Goal: Information Seeking & Learning: Learn about a topic

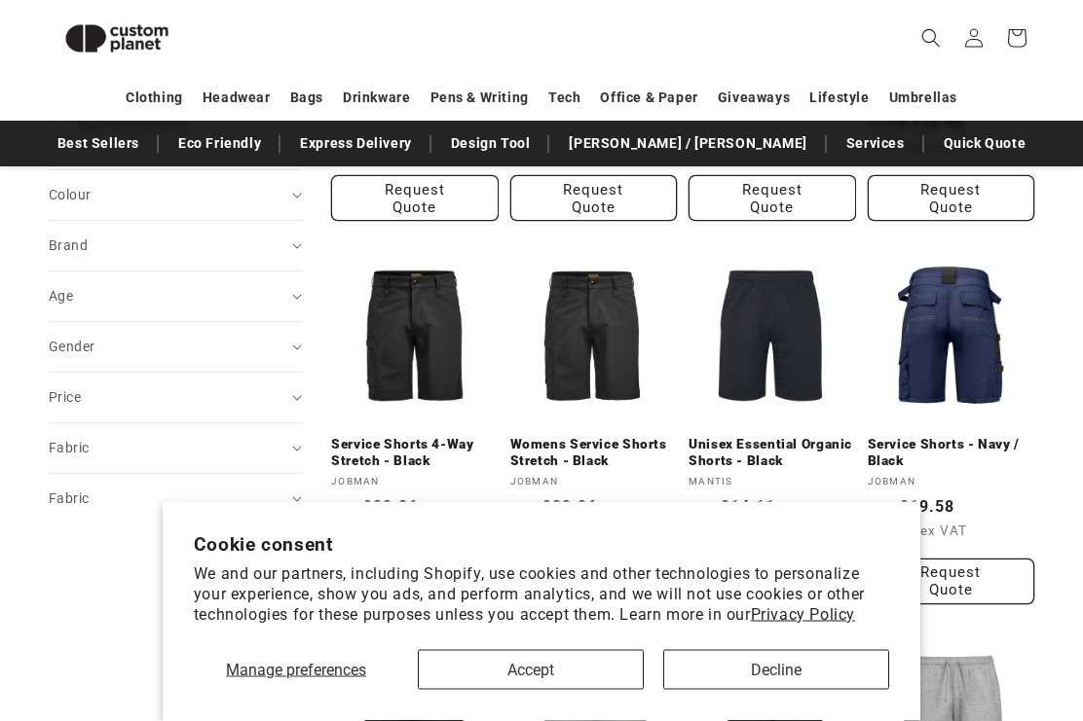
scroll to position [565, 0]
click at [781, 436] on link "Unisex Essential Organic Shorts - Black" at bounding box center [771, 453] width 167 height 34
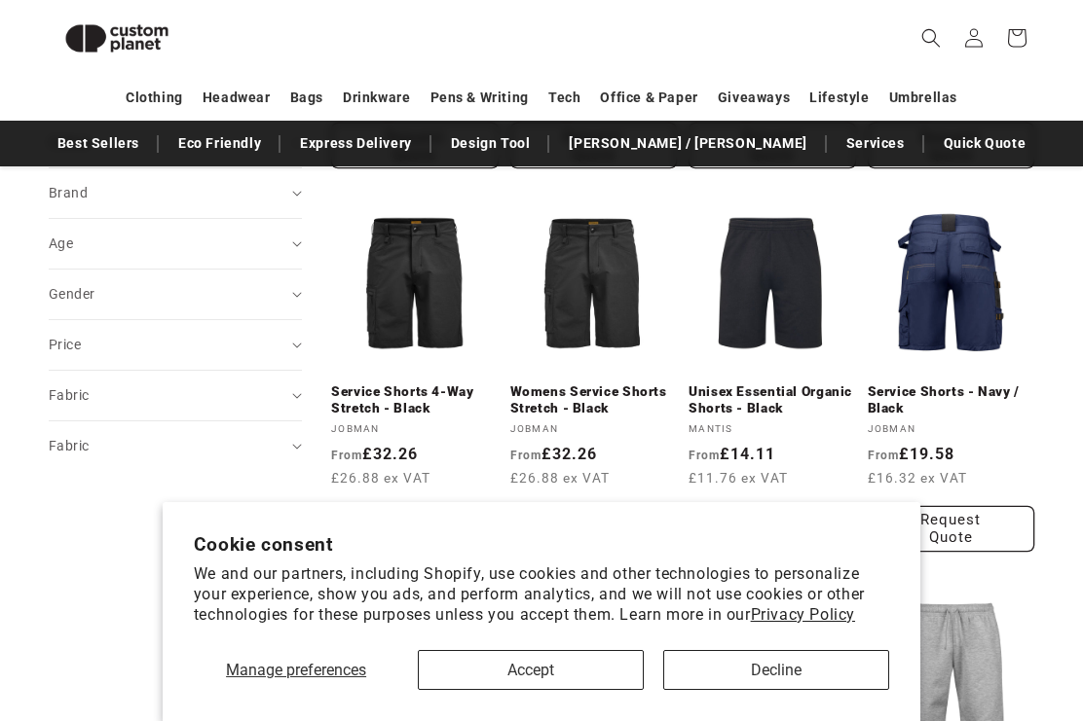
click at [567, 670] on button "Accept" at bounding box center [531, 670] width 226 height 40
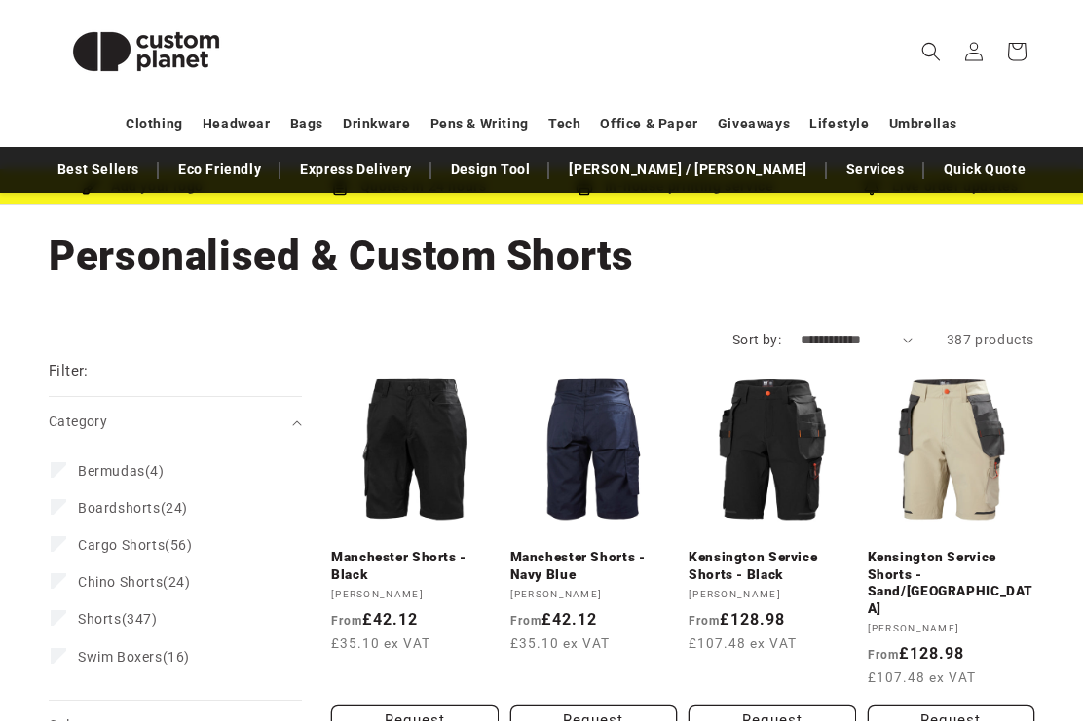
scroll to position [0, 0]
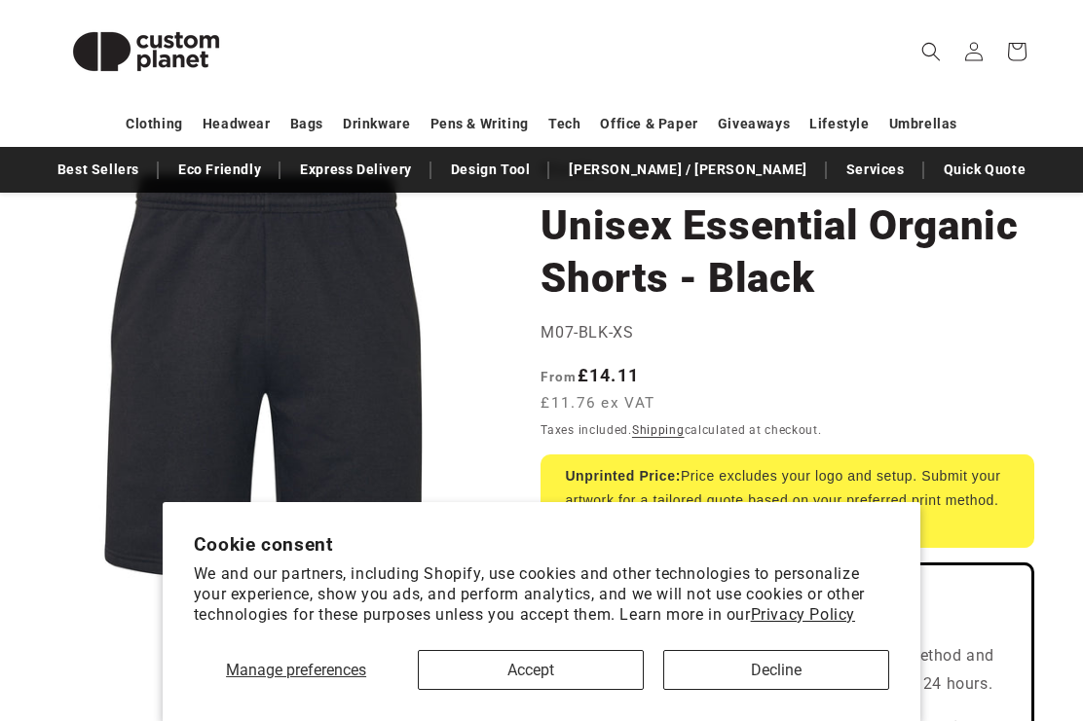
scroll to position [149, 0]
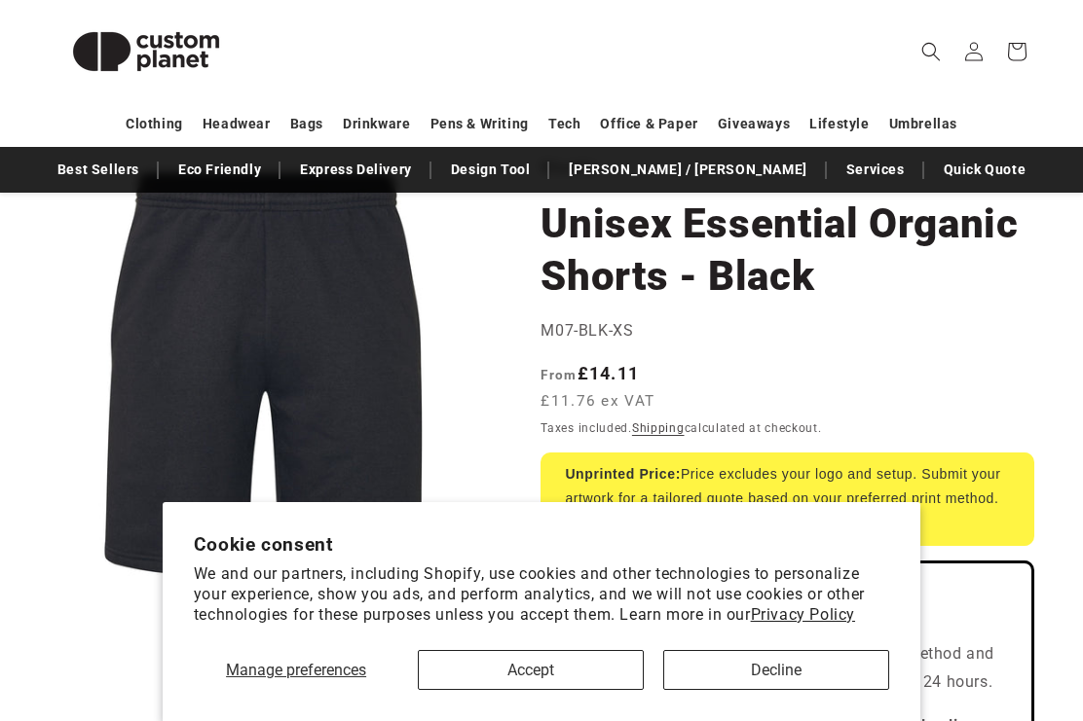
click at [572, 690] on button "Accept" at bounding box center [531, 670] width 226 height 40
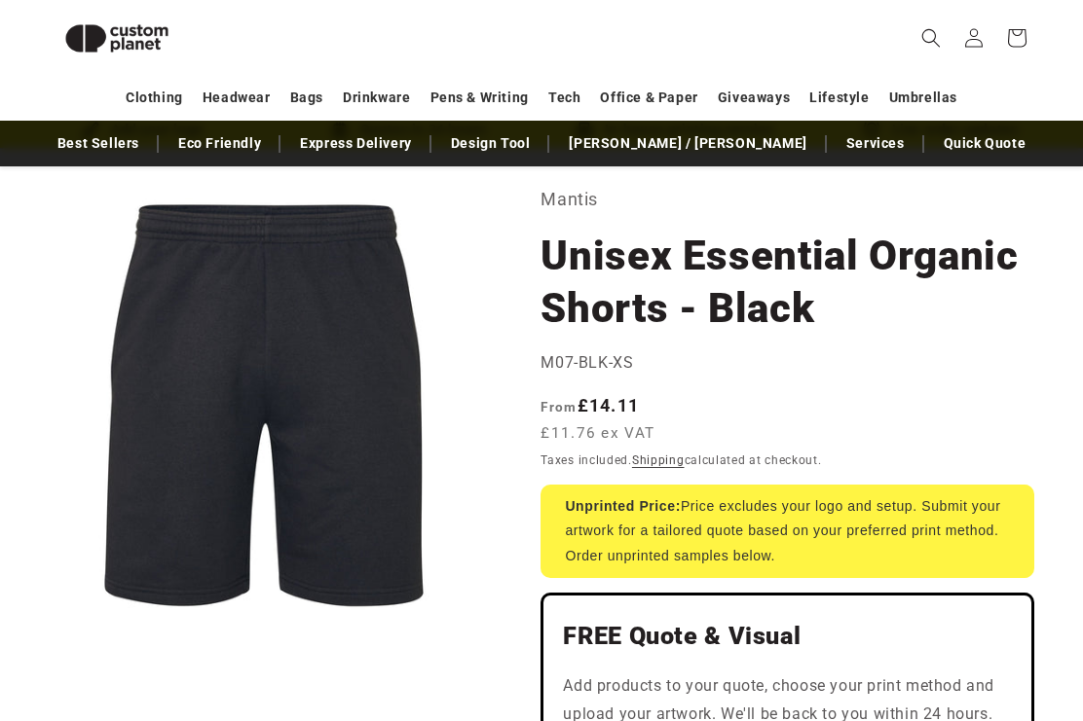
scroll to position [0, 0]
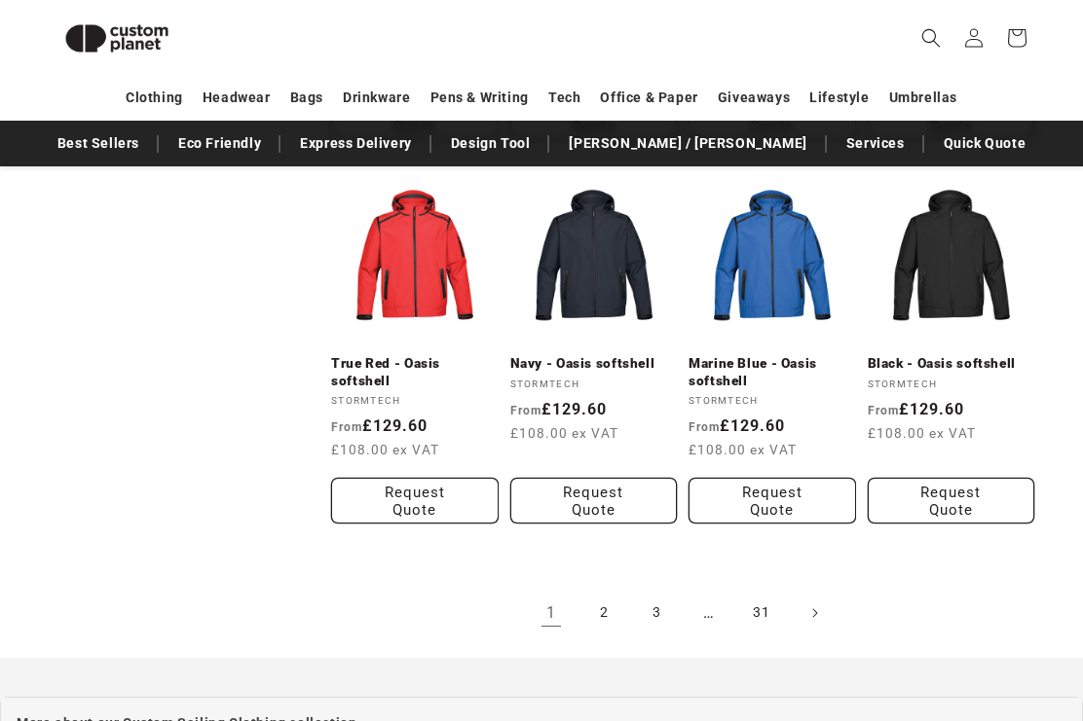
scroll to position [1807, 0]
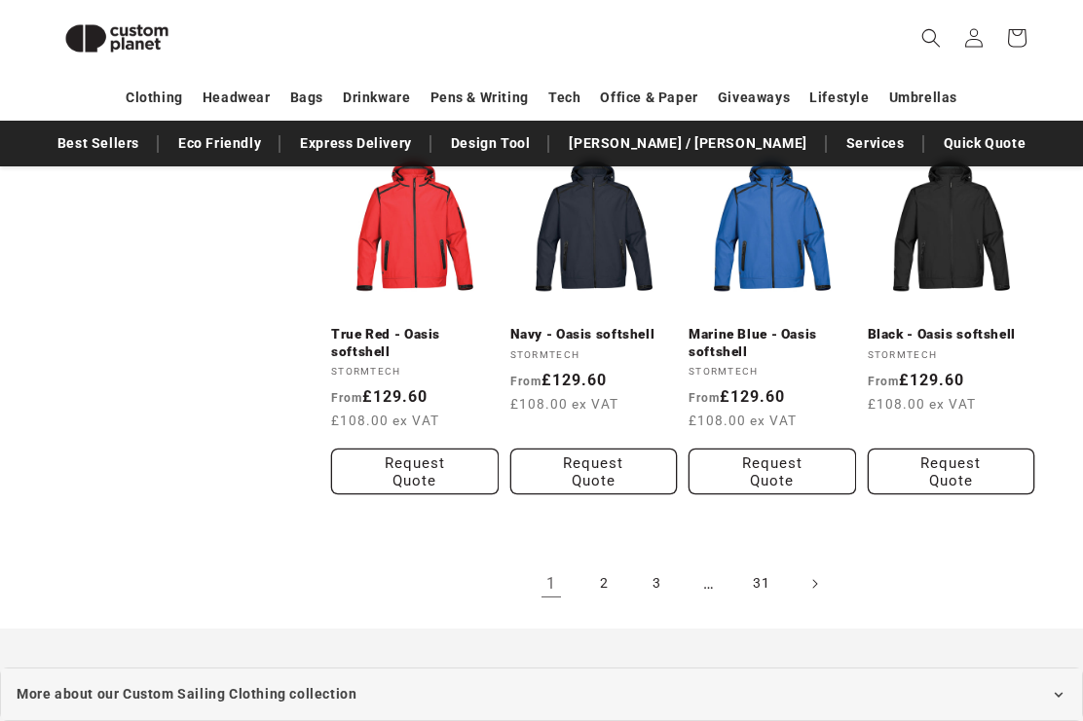
click at [609, 606] on link "2" at bounding box center [603, 584] width 43 height 43
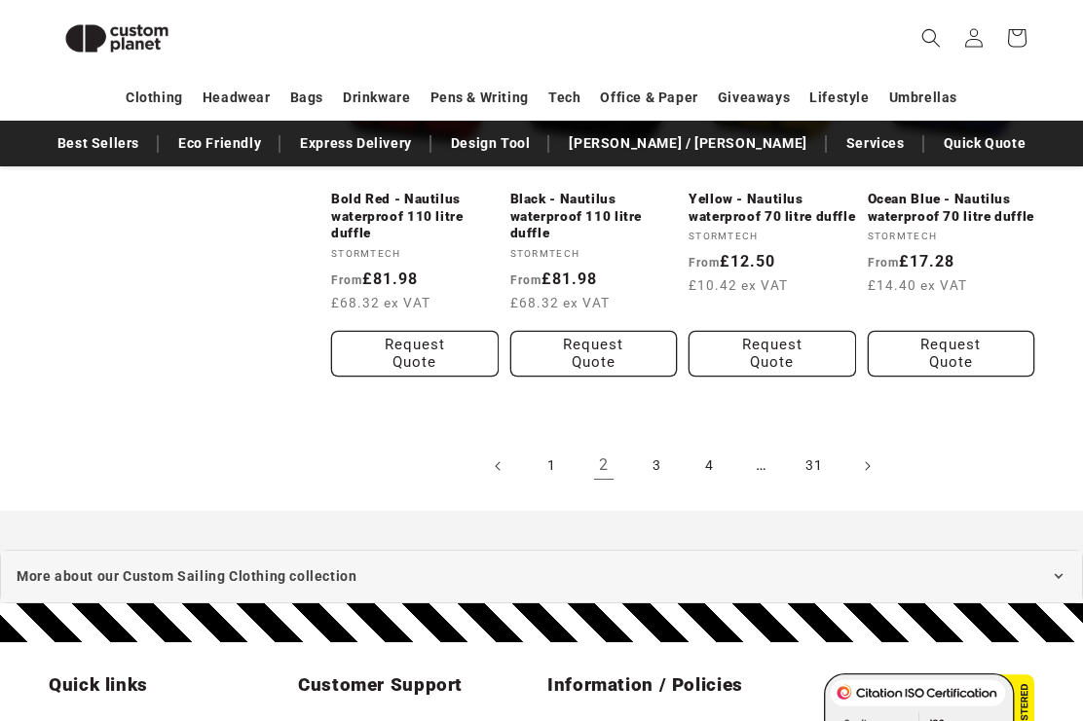
scroll to position [1976, 0]
click at [663, 460] on link "3" at bounding box center [656, 466] width 43 height 43
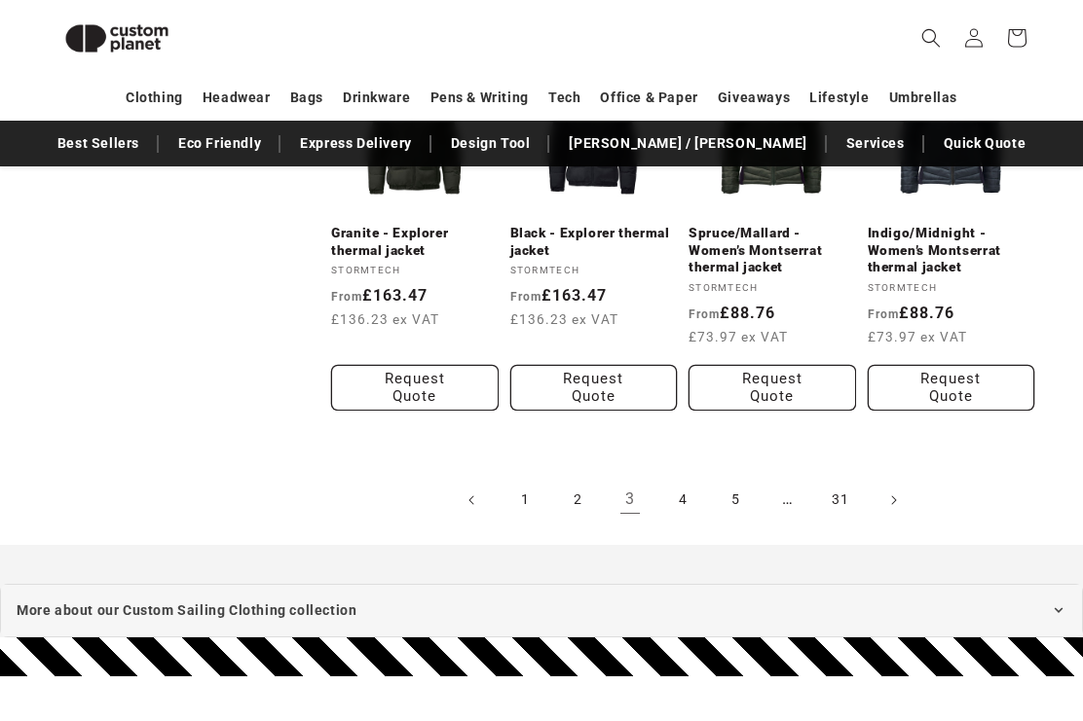
scroll to position [1908, 0]
click at [688, 500] on link "4" at bounding box center [682, 500] width 43 height 43
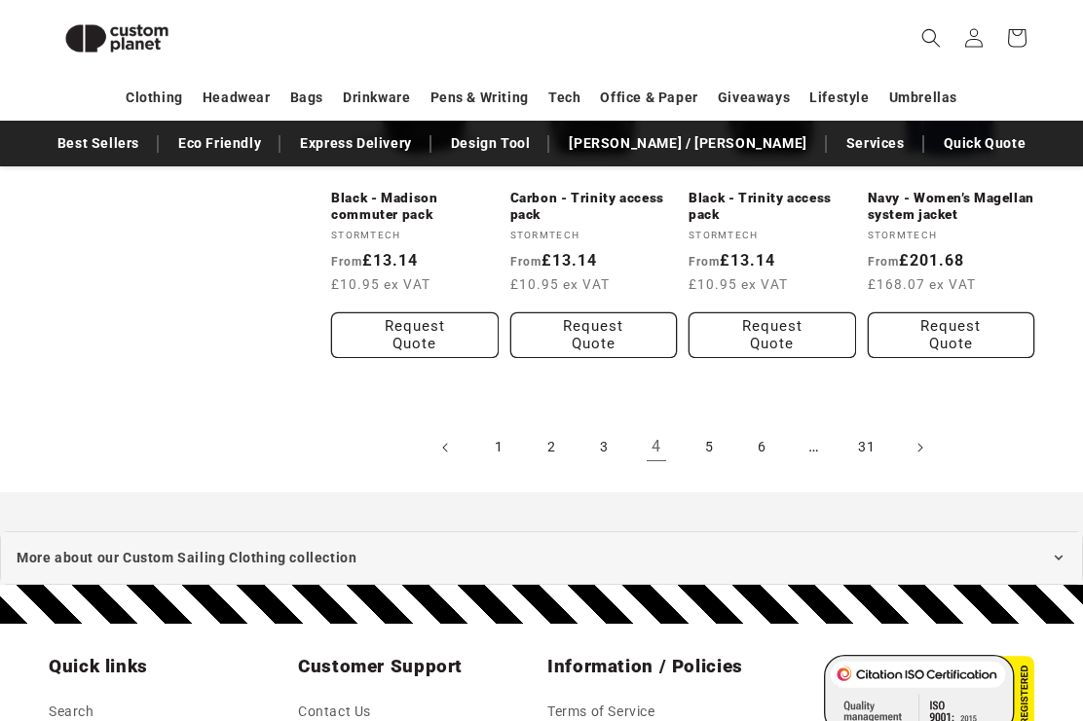
scroll to position [1961, 0]
click at [713, 435] on link "5" at bounding box center [708, 447] width 43 height 43
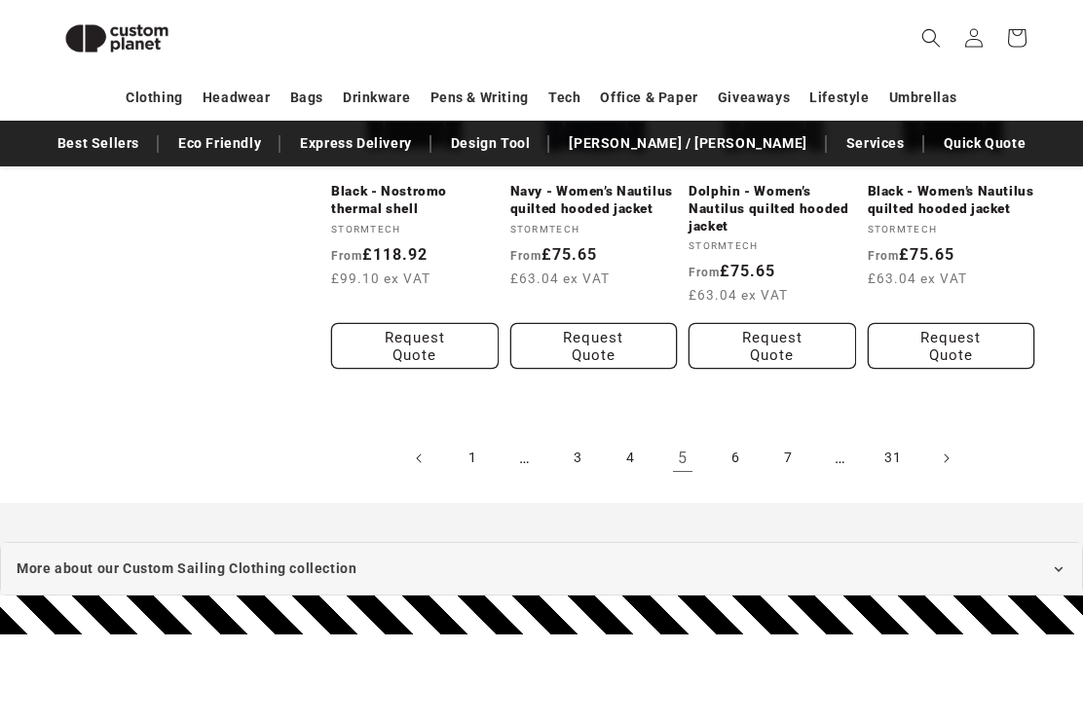
scroll to position [2005, 0]
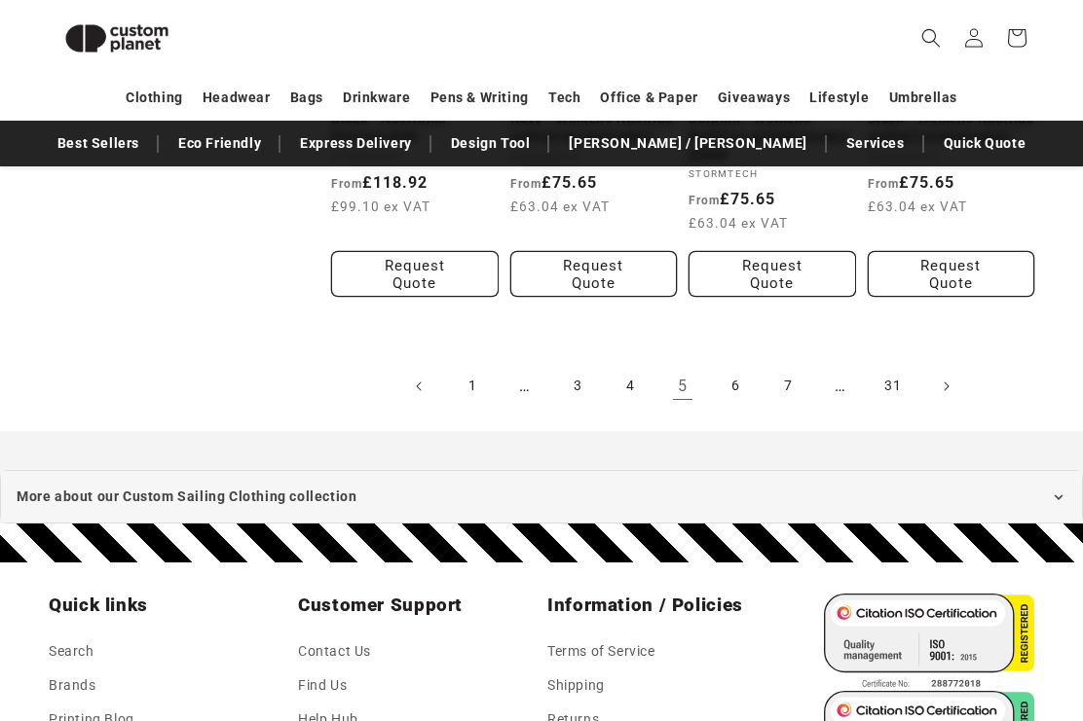
click at [741, 377] on link "6" at bounding box center [735, 386] width 43 height 43
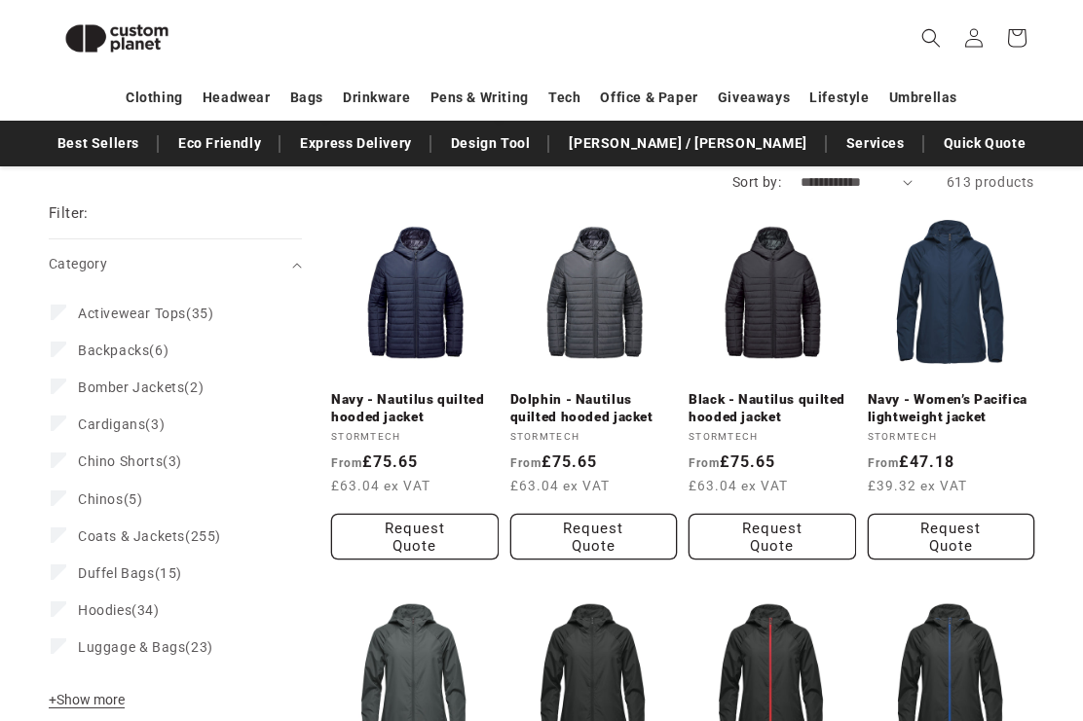
scroll to position [191, 0]
click at [108, 455] on span "Chino Shorts" at bounding box center [120, 463] width 85 height 16
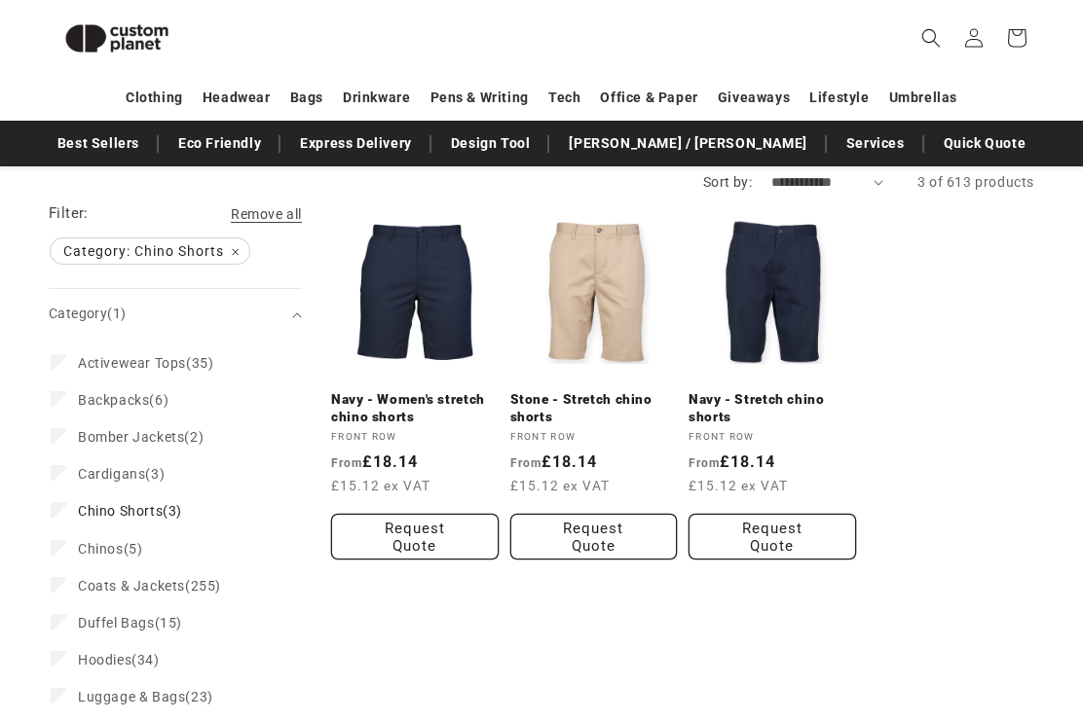
scroll to position [244, 0]
